Goal: Check status: Check status

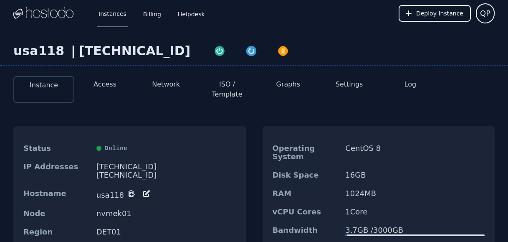
scroll to position [64, 0]
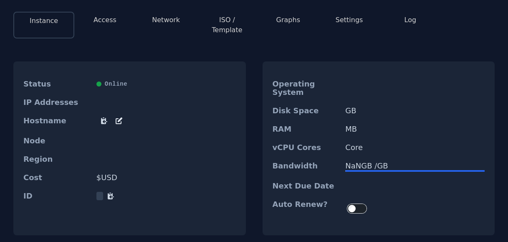
scroll to position [64, 0]
